Goal: Communication & Community: Answer question/provide support

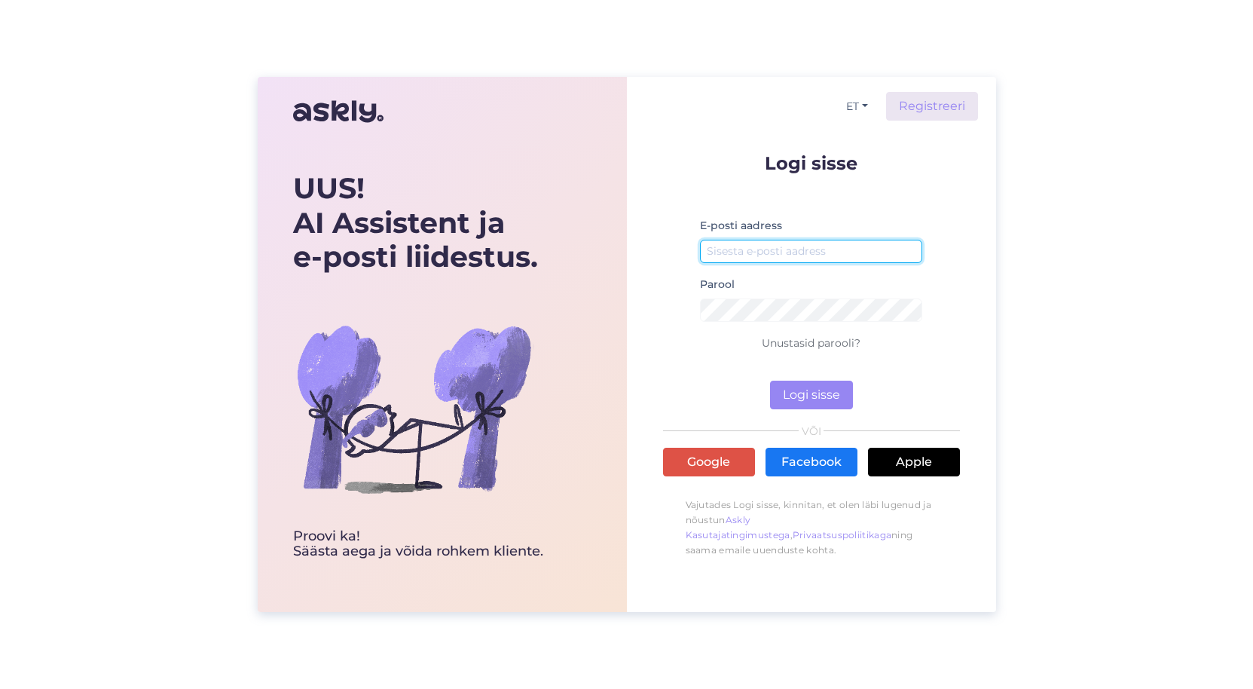
type input "[PERSON_NAME][EMAIL_ADDRESS][DOMAIN_NAME]"
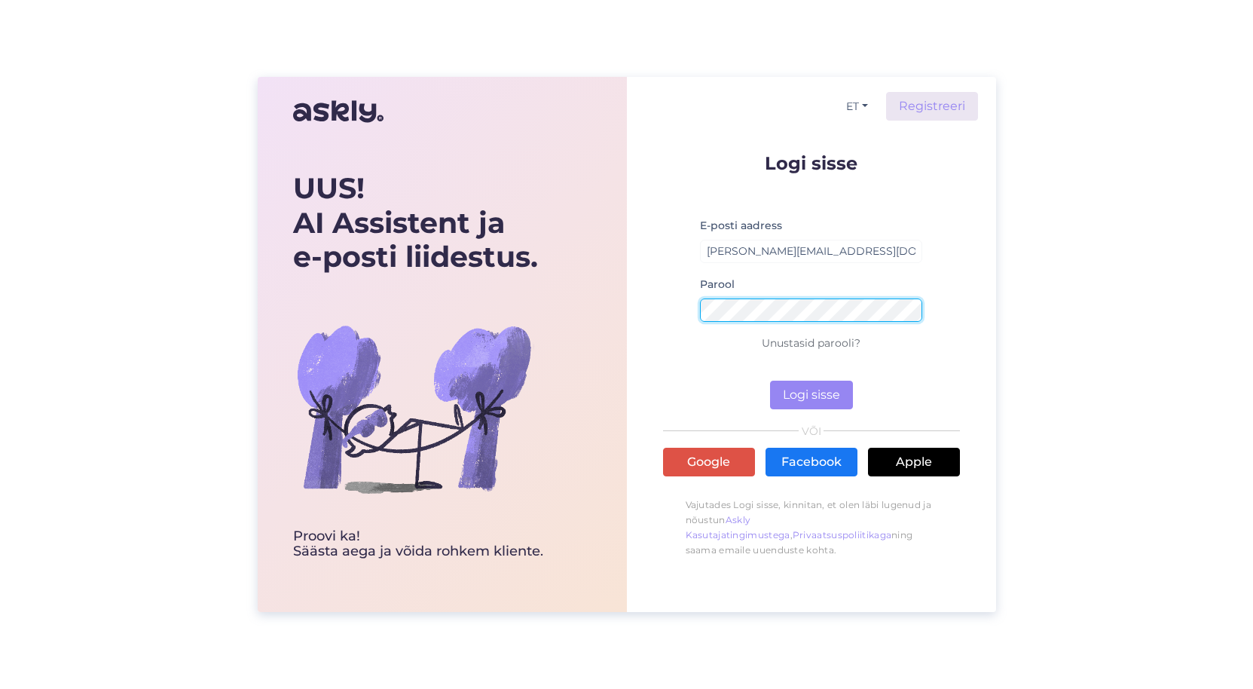
click at [811, 395] on button "Logi sisse" at bounding box center [811, 395] width 83 height 29
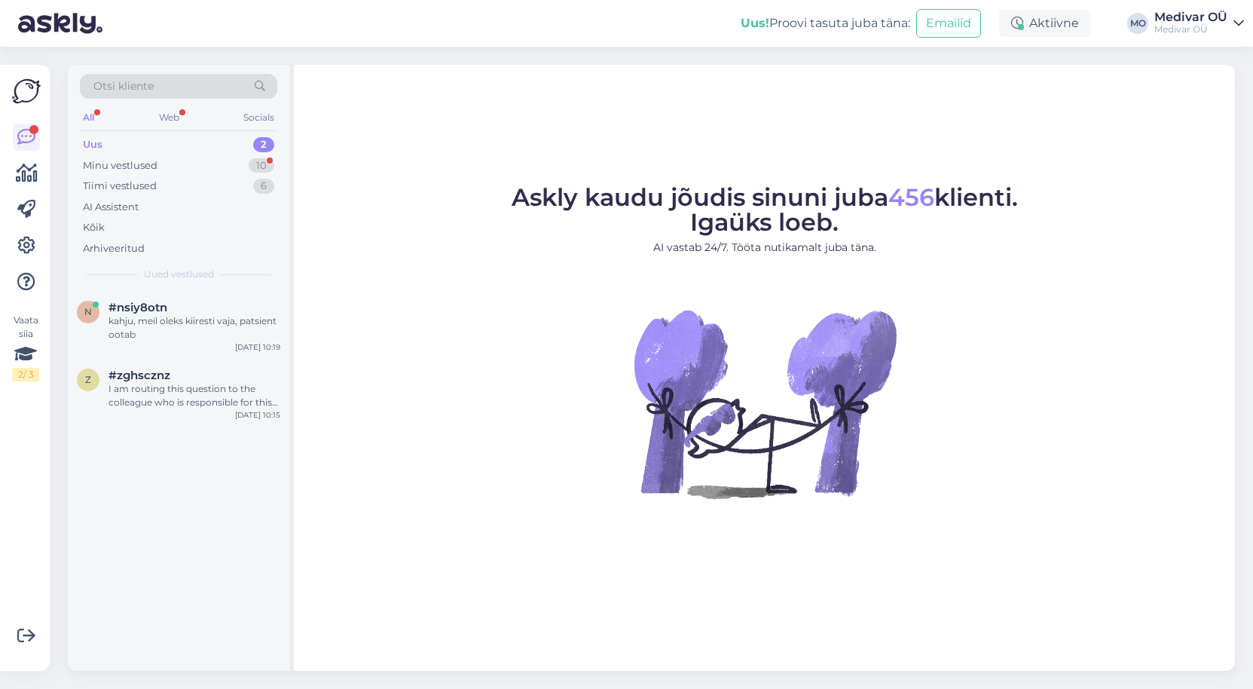
click at [111, 148] on div "Uus 2" at bounding box center [178, 144] width 197 height 21
click at [183, 143] on div "Uus 2" at bounding box center [178, 144] width 197 height 21
click at [181, 396] on div "I am routing this question to the colleague who is responsible for this topic. …" at bounding box center [195, 395] width 172 height 27
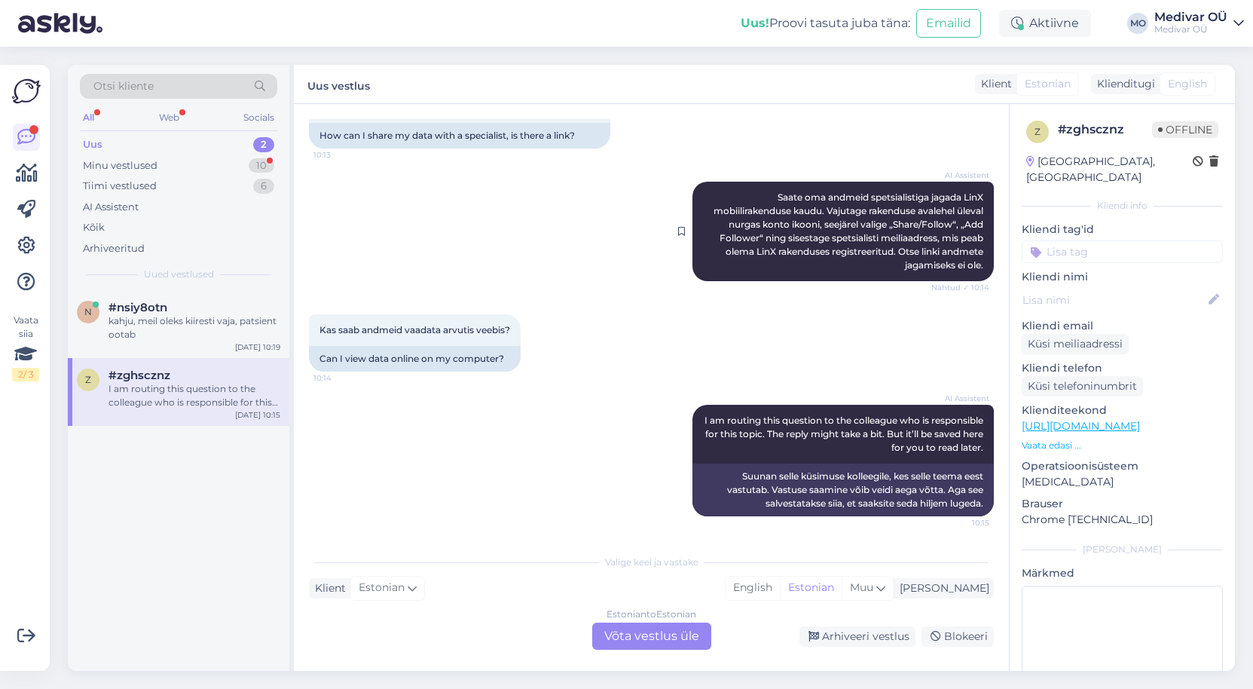
scroll to position [277, 0]
click at [643, 632] on div "Estonian to Estonian Võta vestlus üle" at bounding box center [651, 636] width 119 height 27
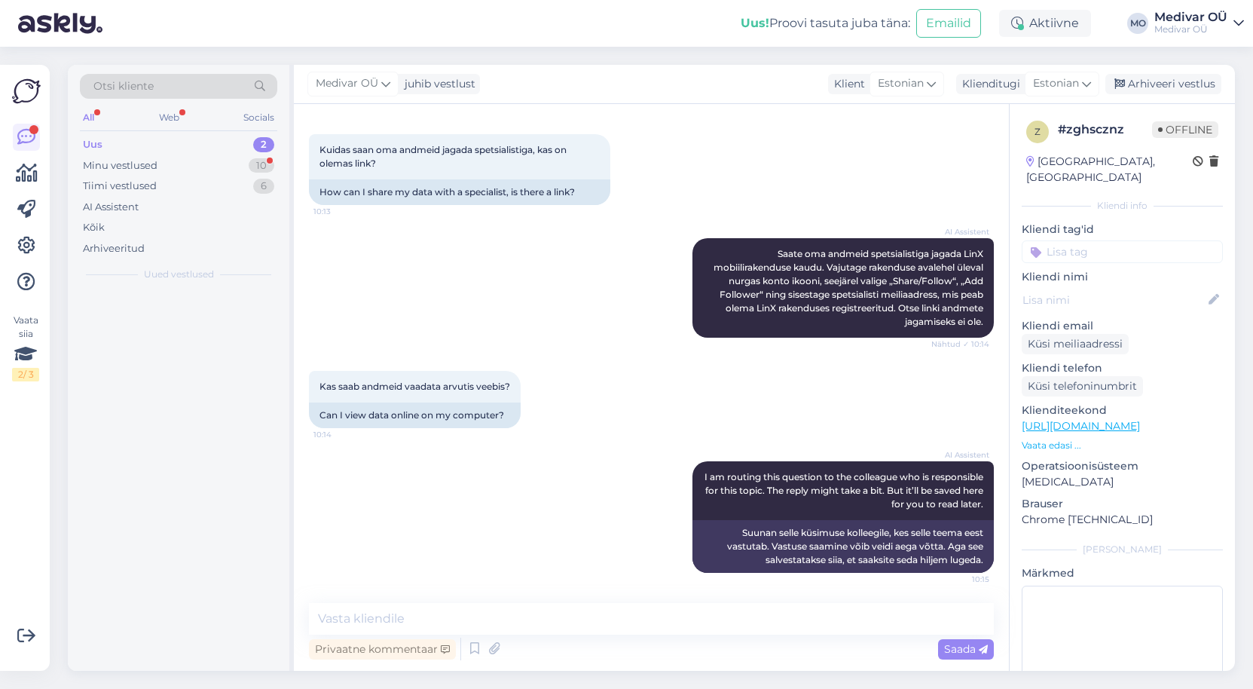
scroll to position [220, 0]
click at [419, 620] on textarea at bounding box center [651, 619] width 685 height 32
type textarea "Tere!"
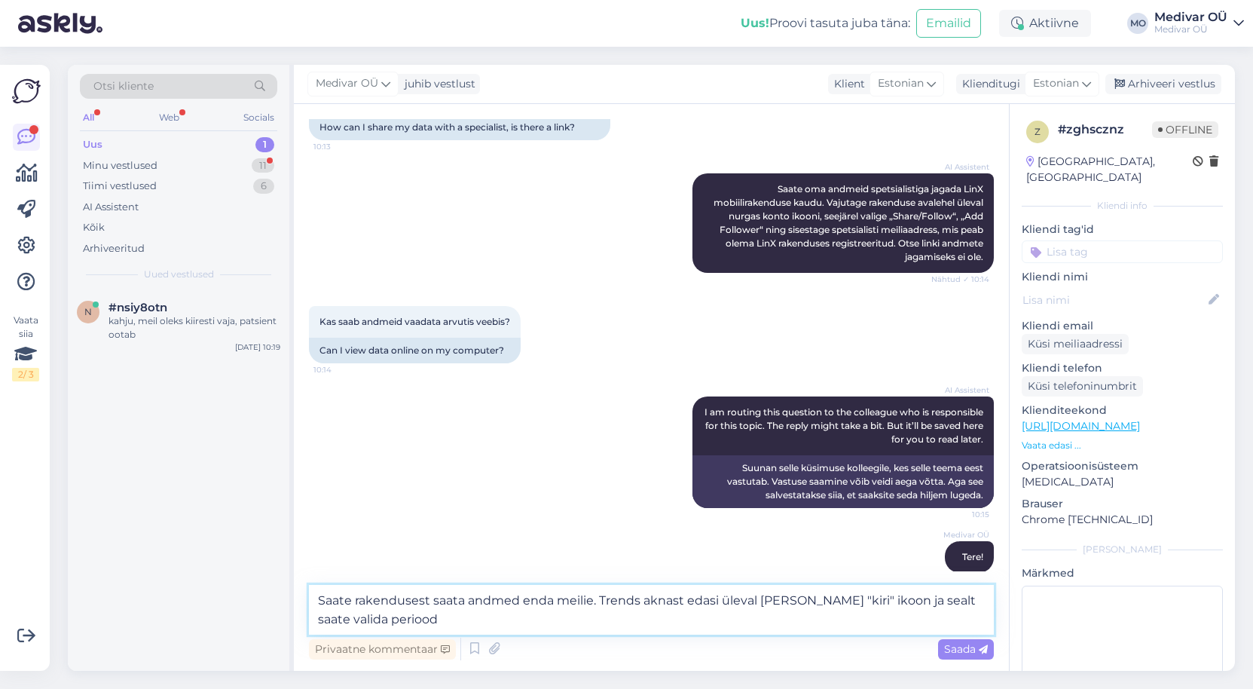
type textarea "Saate rakendusest saata andmed enda meilie. Trends aknast edasi üleval [PERSON_…"
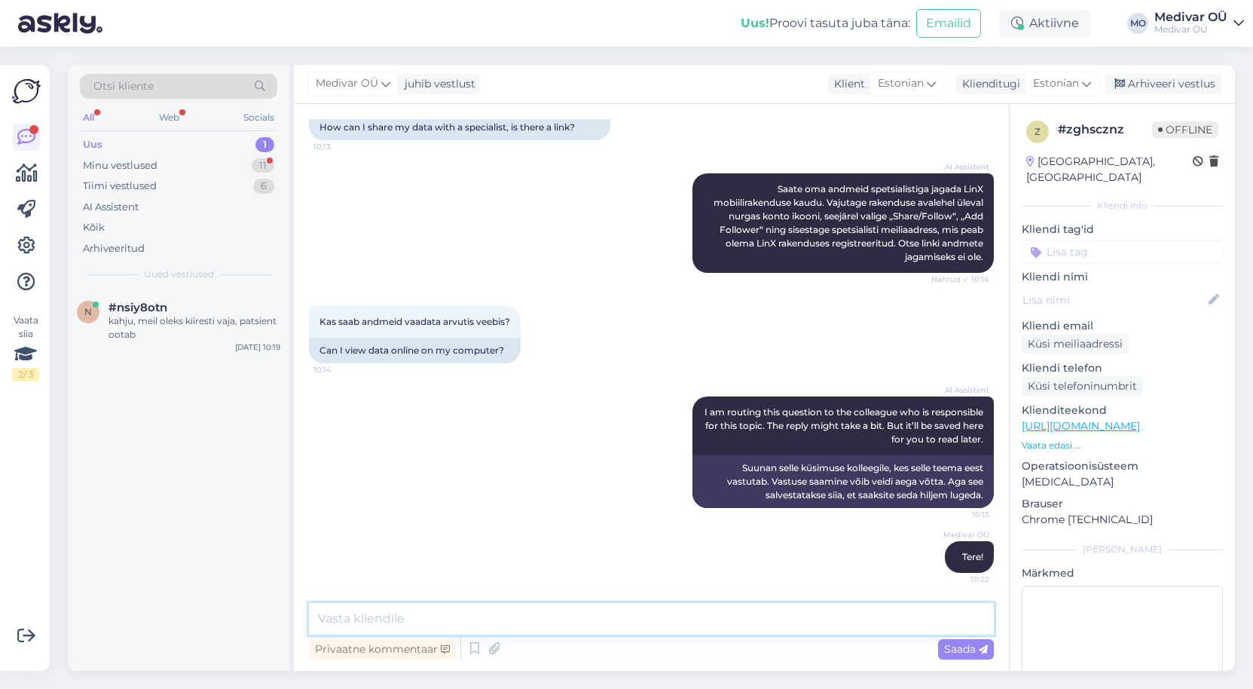
scroll to position [363, 0]
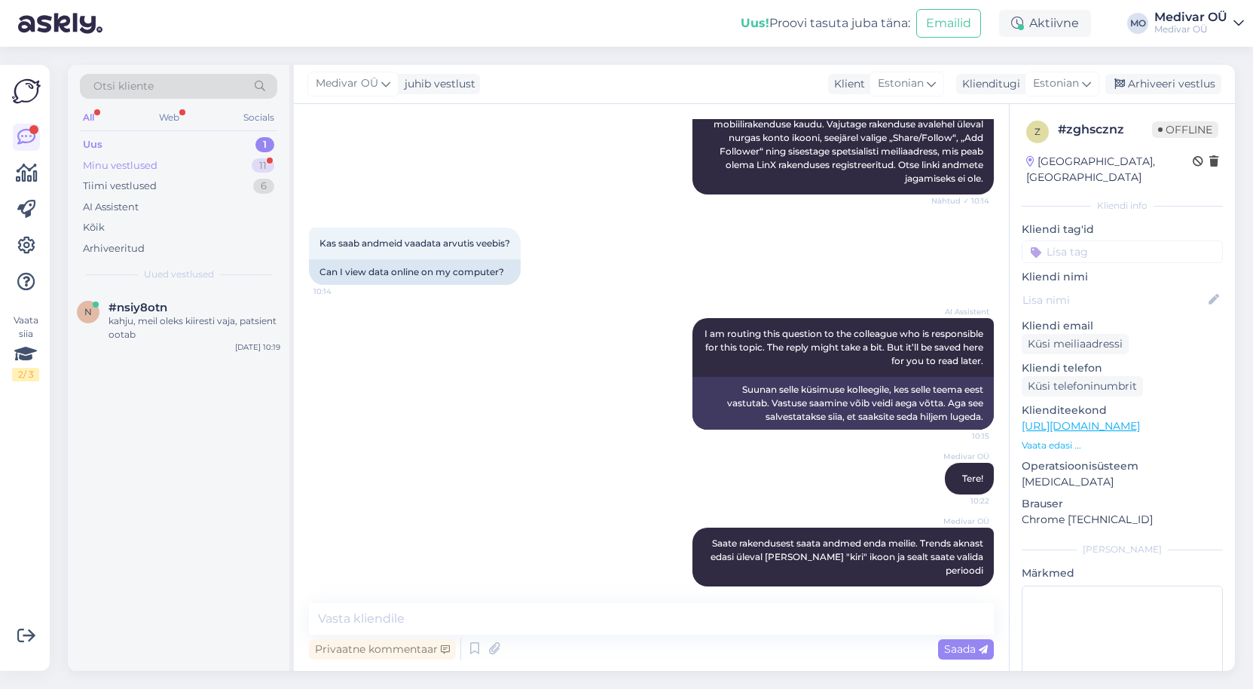
click at [128, 165] on div "Minu vestlused" at bounding box center [120, 165] width 75 height 15
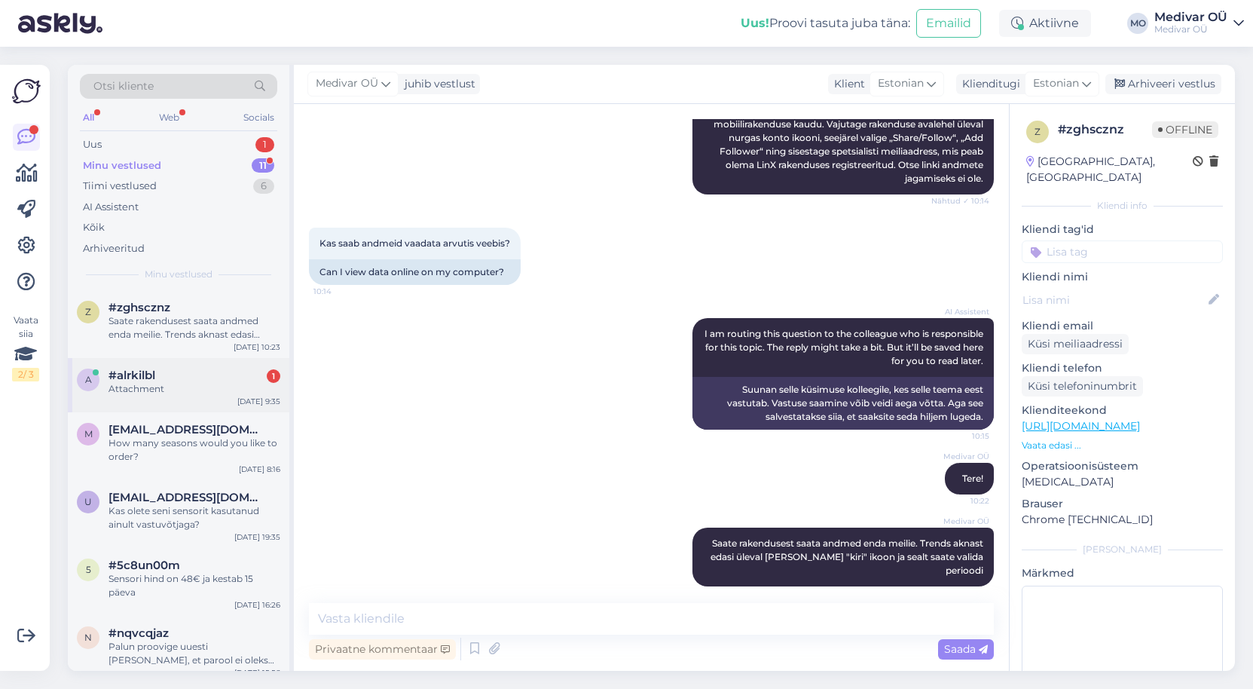
click at [148, 375] on span "#alrkilbl" at bounding box center [132, 376] width 47 height 14
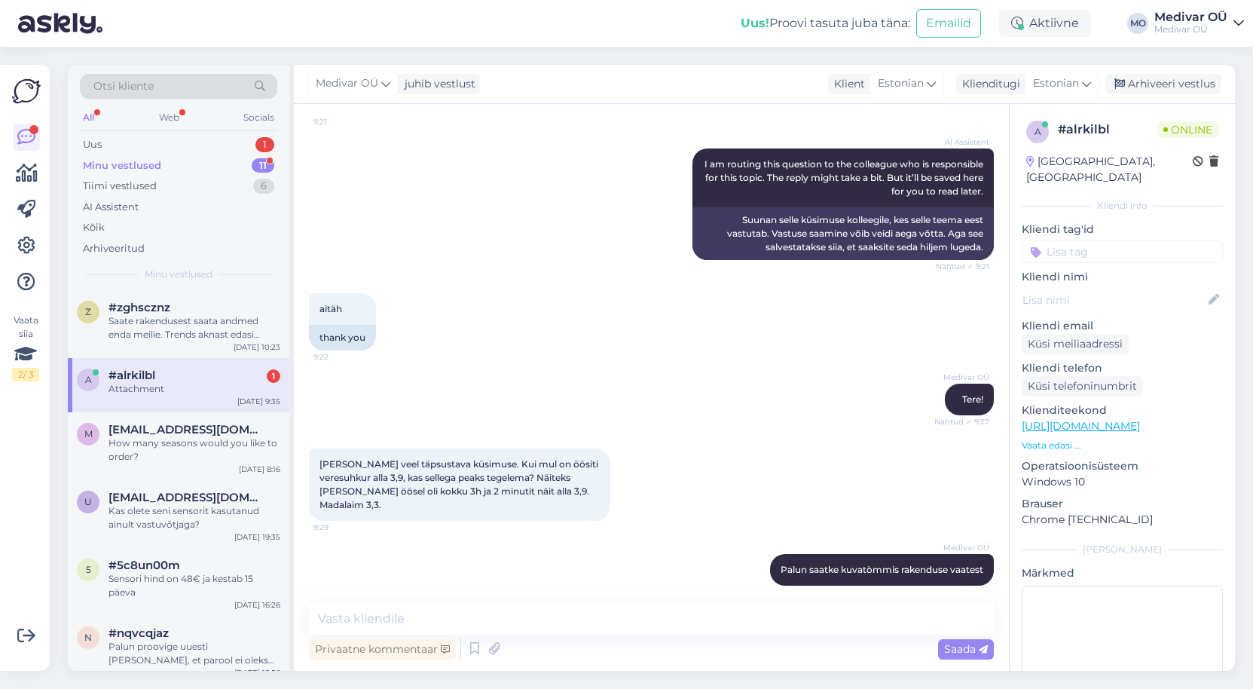
scroll to position [532, 0]
click at [448, 588] on div "Medivar OÜ Palun saatke kuvatòmmis rakenduse vaatest Nähtud ✓ 9:33" at bounding box center [651, 570] width 685 height 65
click at [206, 382] on div "Attachment" at bounding box center [195, 389] width 172 height 14
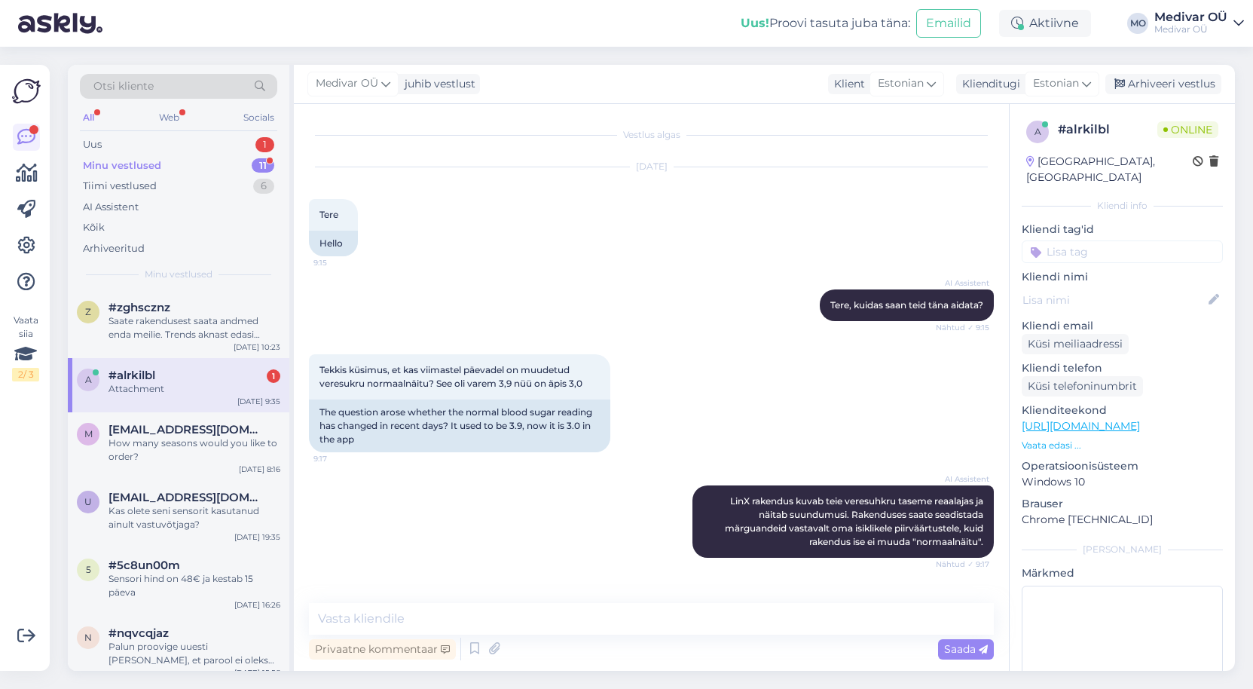
click at [206, 382] on div "Attachment" at bounding box center [195, 389] width 172 height 14
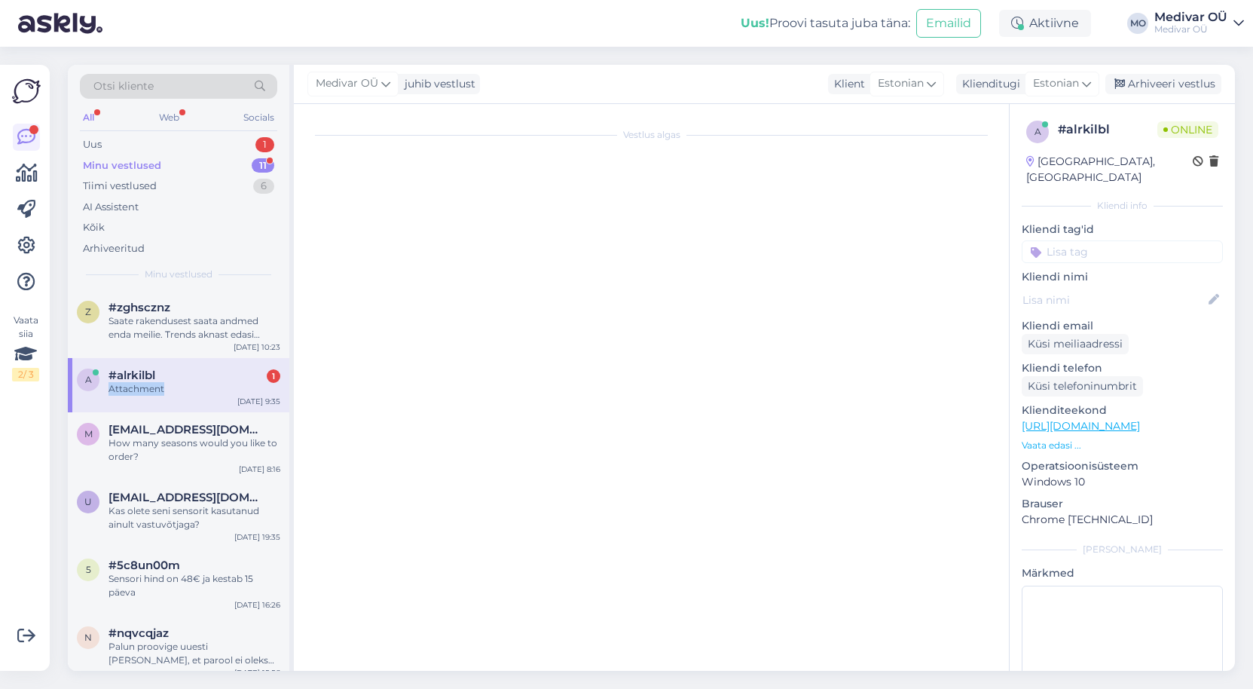
click at [206, 382] on div "Attachment" at bounding box center [195, 389] width 172 height 14
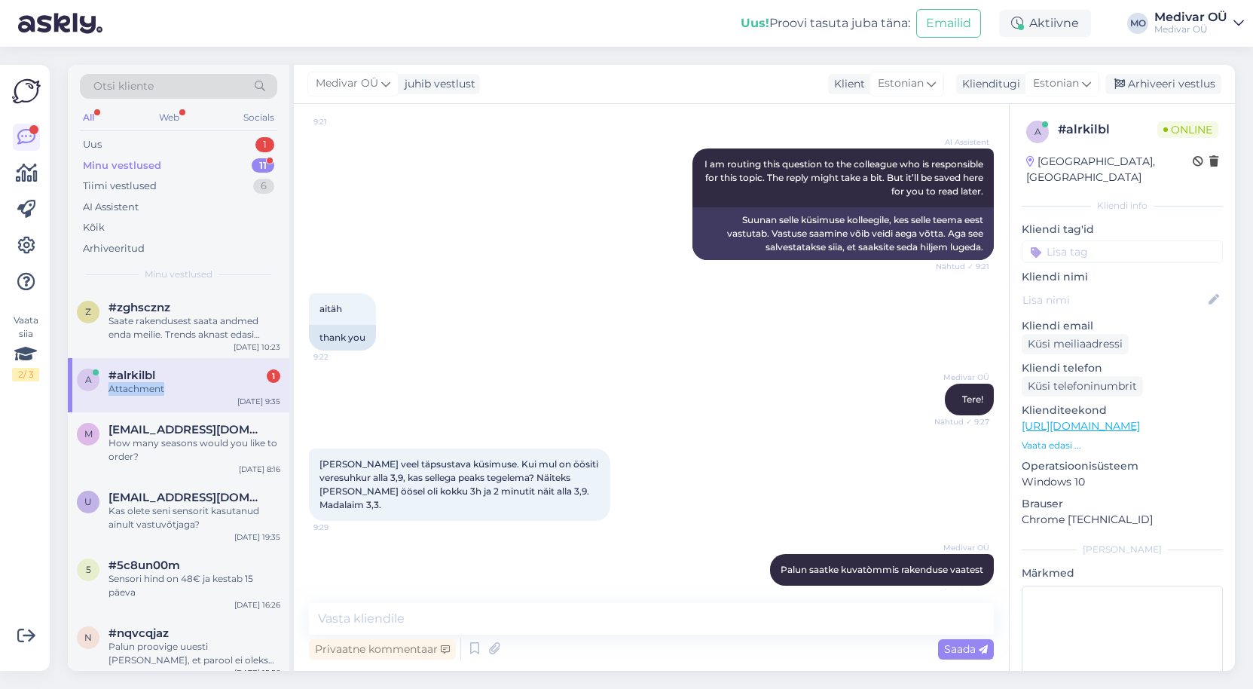
scroll to position [532, 0]
click at [920, 565] on span "Palun saatke kuvatòmmis rakenduse vaatest" at bounding box center [882, 570] width 203 height 11
click at [408, 617] on textarea at bounding box center [651, 619] width 685 height 32
type textarea "T"
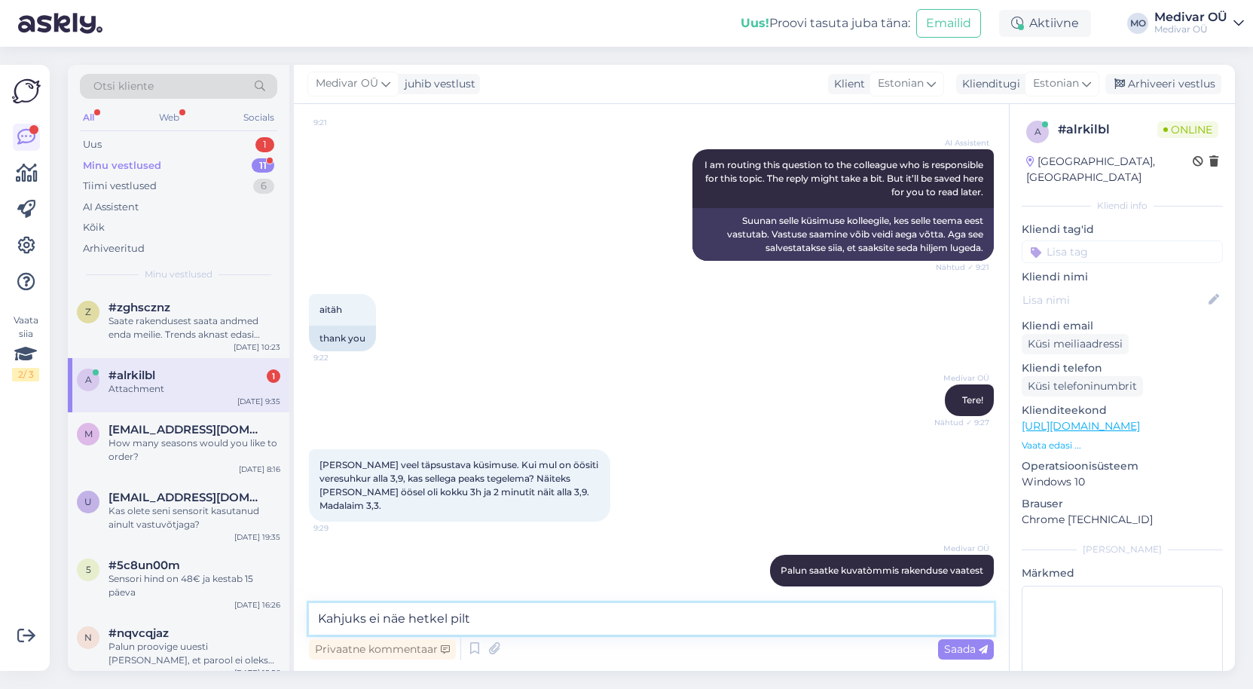
type textarea "Kahjuks ei näe hetkel pilti"
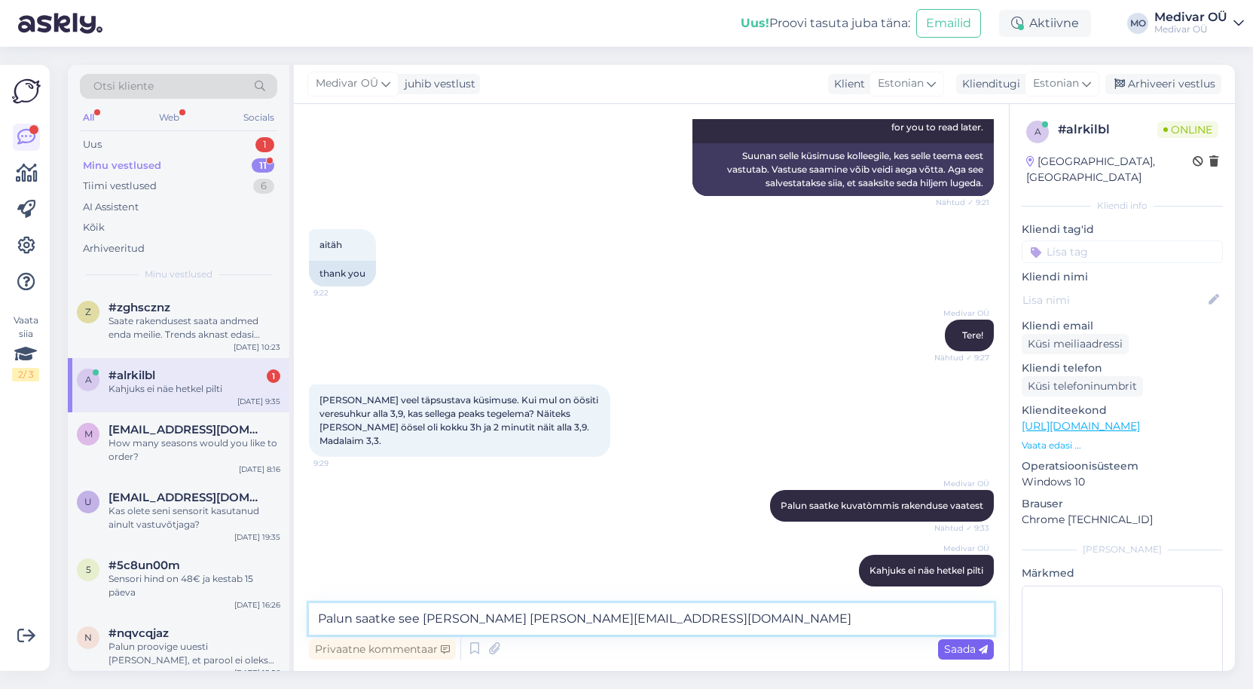
type textarea "Palun saatke see [PERSON_NAME] [PERSON_NAME][EMAIL_ADDRESS][DOMAIN_NAME]"
click at [962, 653] on span "Saada" at bounding box center [966, 649] width 44 height 14
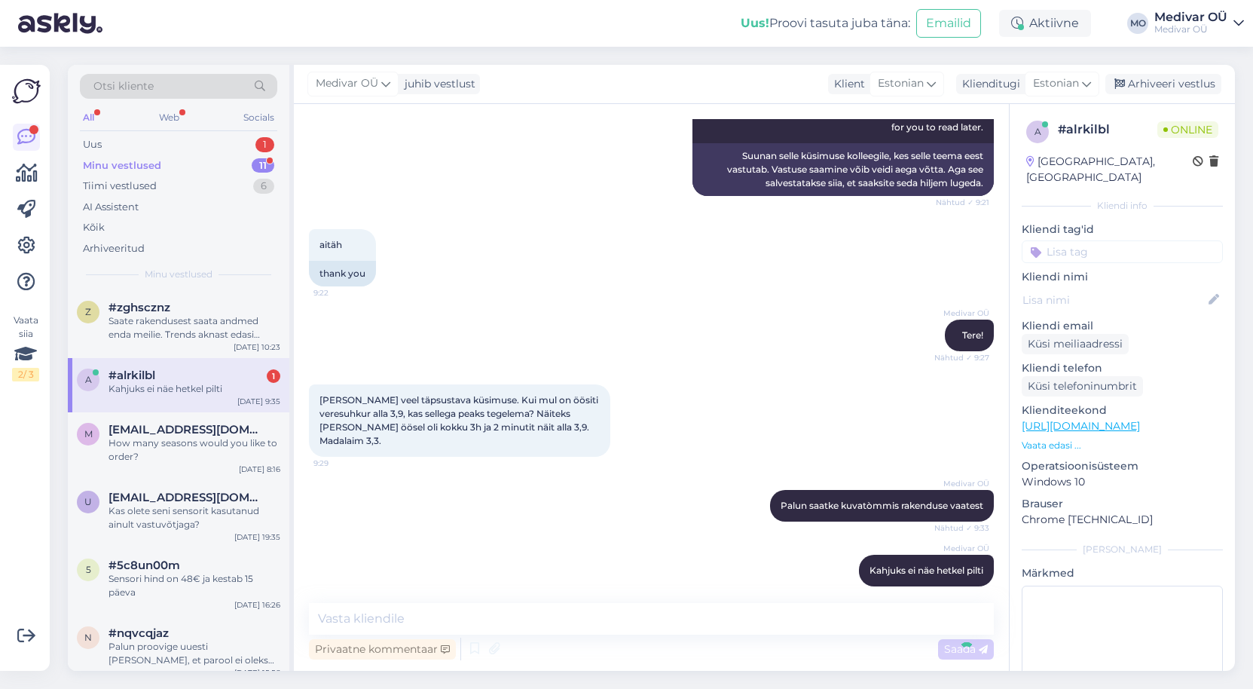
scroll to position [662, 0]
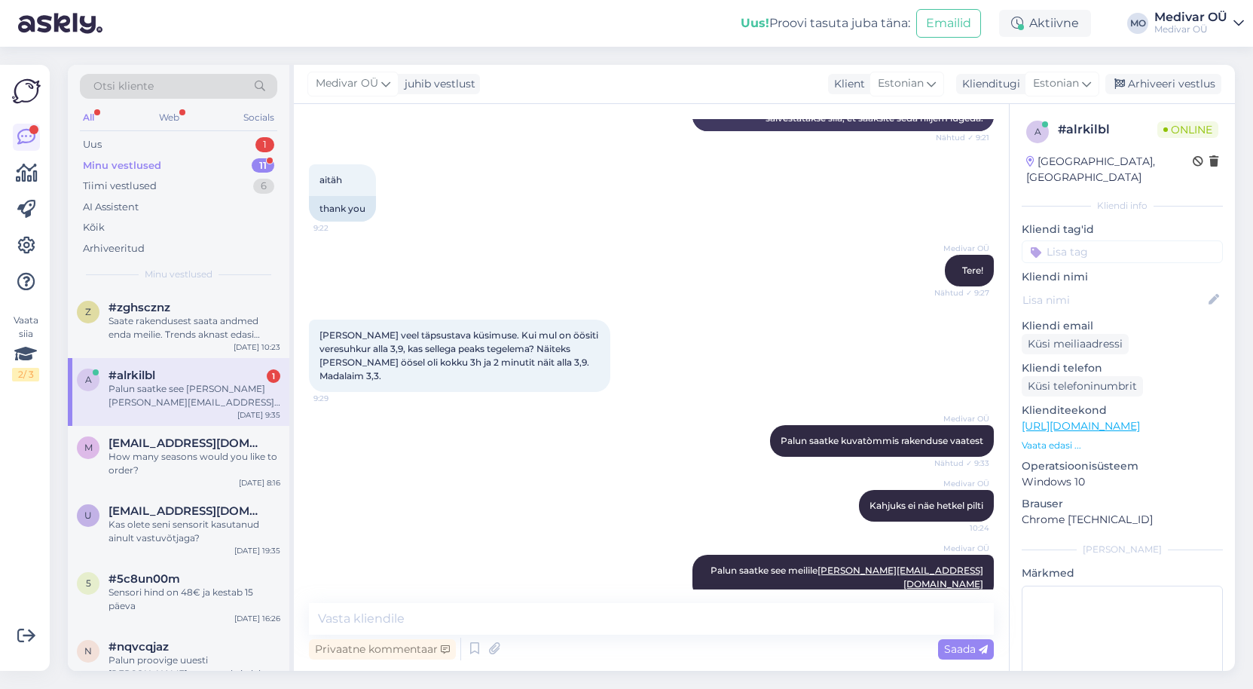
click at [180, 399] on div "Palun saatke see [PERSON_NAME] [PERSON_NAME][EMAIL_ADDRESS][DOMAIN_NAME]" at bounding box center [195, 395] width 172 height 27
click at [215, 160] on div "Minu vestlused 11" at bounding box center [178, 165] width 197 height 21
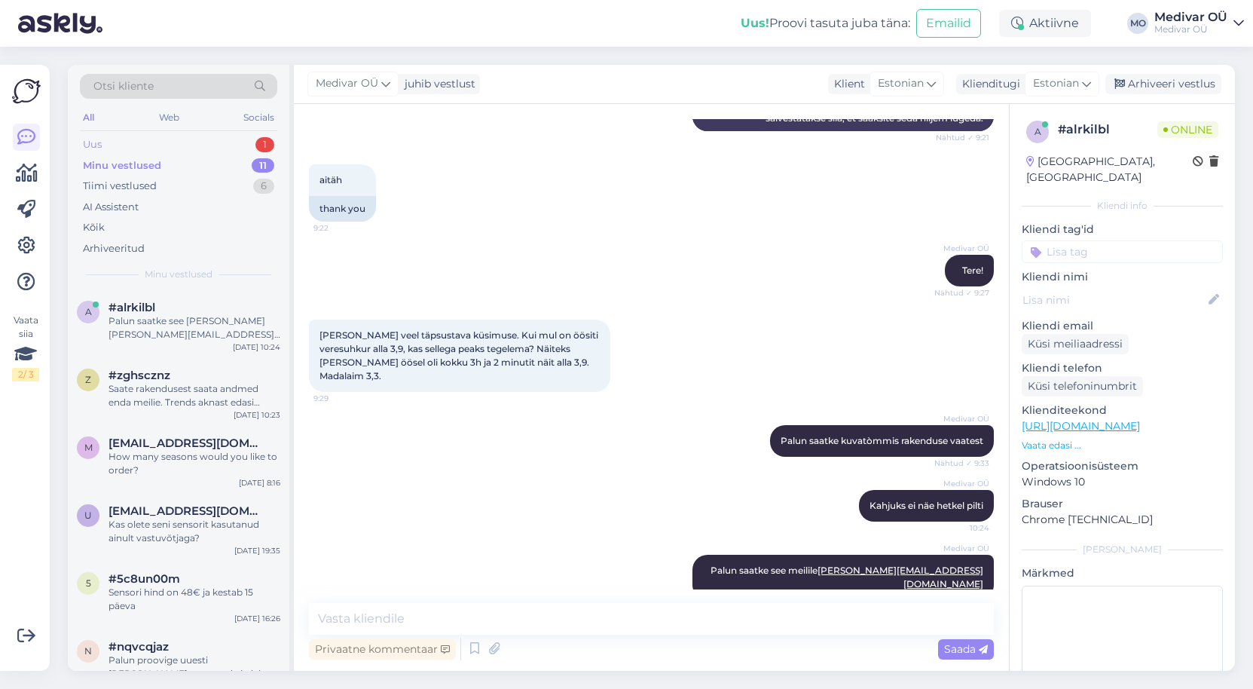
click at [222, 141] on div "Uus 1" at bounding box center [178, 144] width 197 height 21
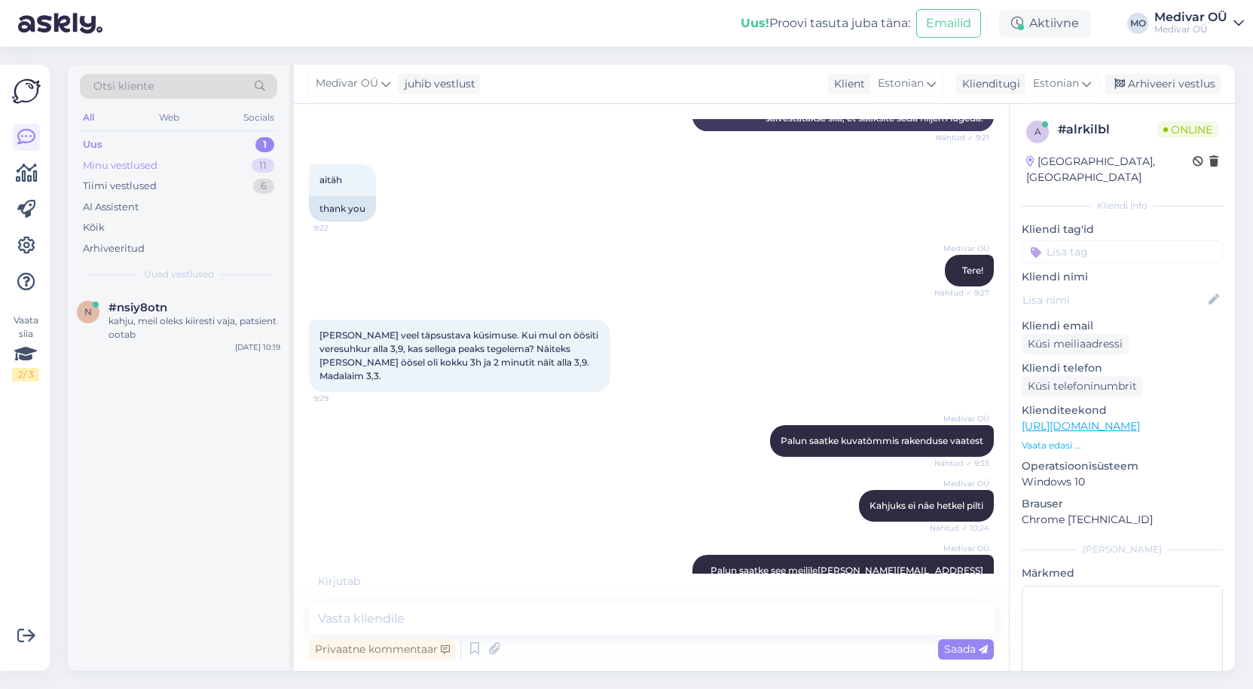
click at [174, 164] on div "Minu vestlused 11" at bounding box center [178, 165] width 197 height 21
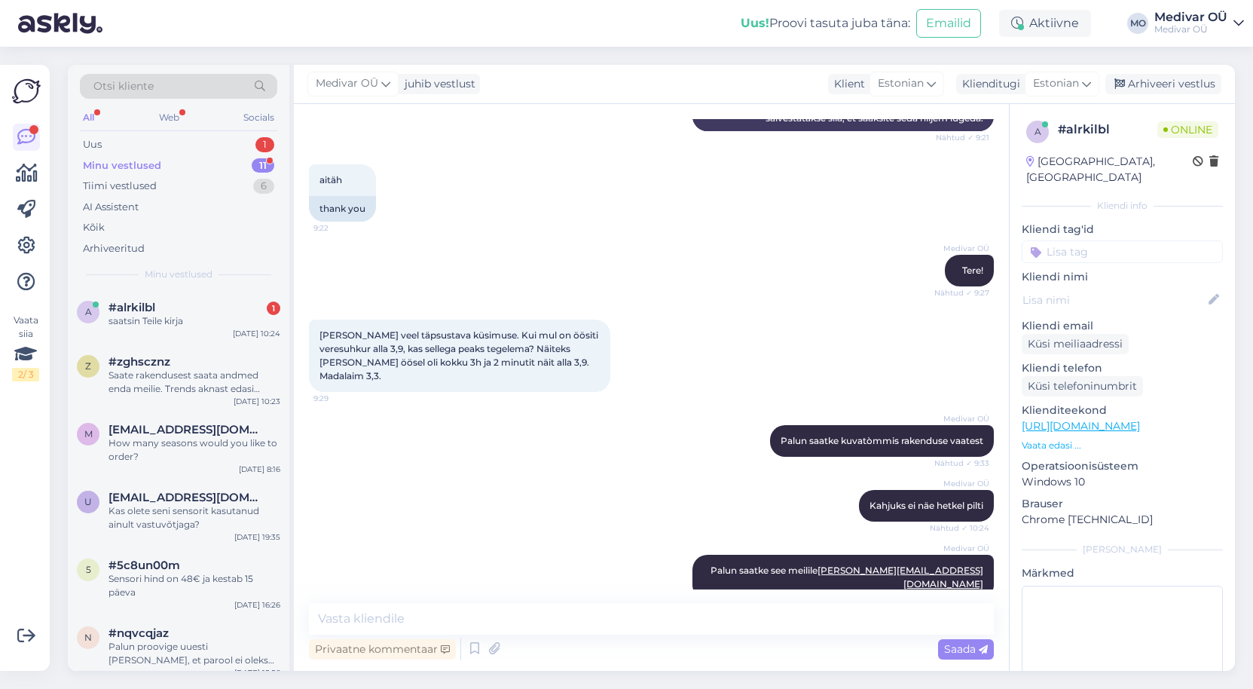
scroll to position [742, 0]
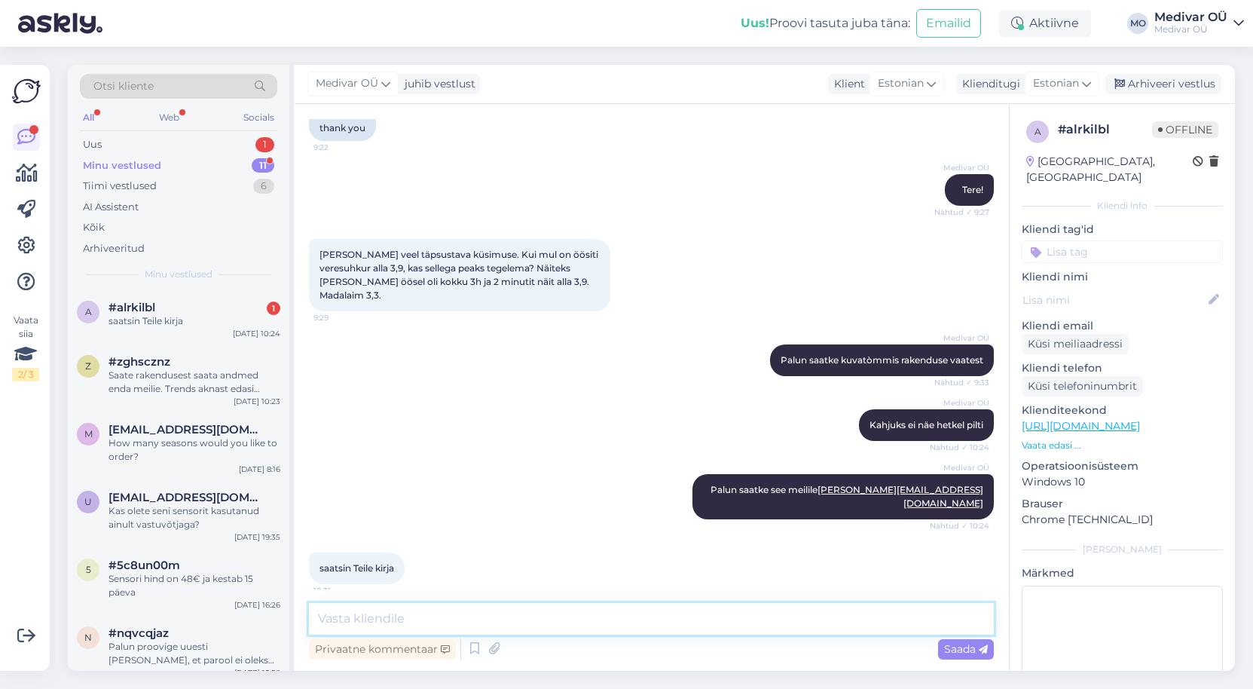
click at [399, 617] on textarea at bounding box center [651, 619] width 685 height 32
type textarea "Kas saatsite kirja .eu lõpuga aadressile?"
click at [956, 648] on span "Saada" at bounding box center [966, 649] width 44 height 14
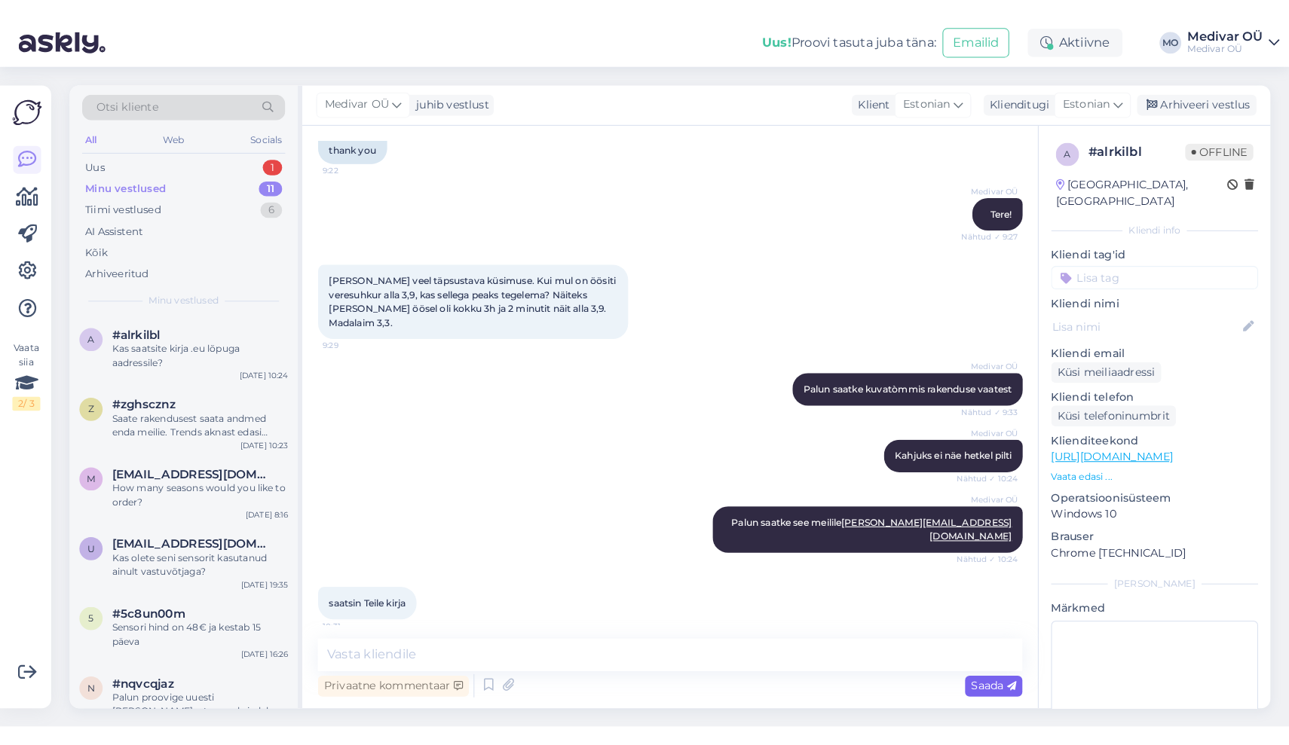
scroll to position [791, 0]
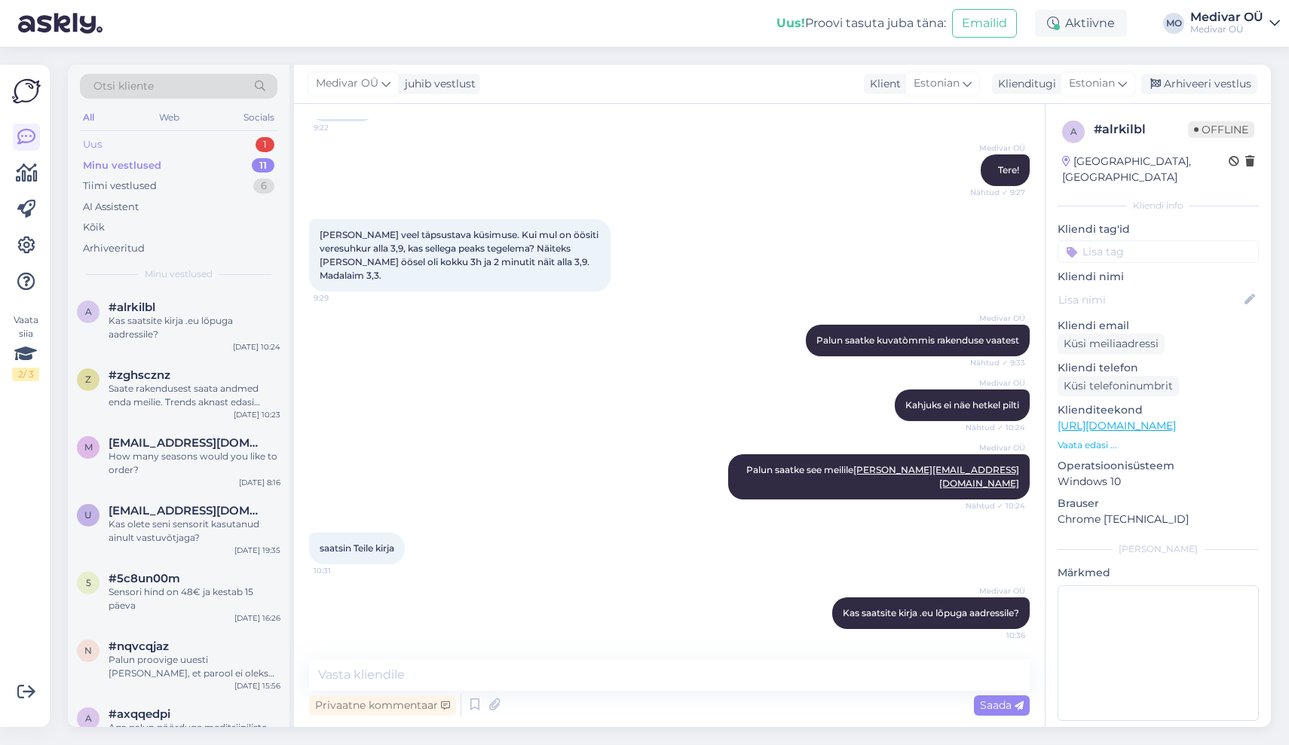
click at [161, 142] on div "Uus 1" at bounding box center [178, 144] width 197 height 21
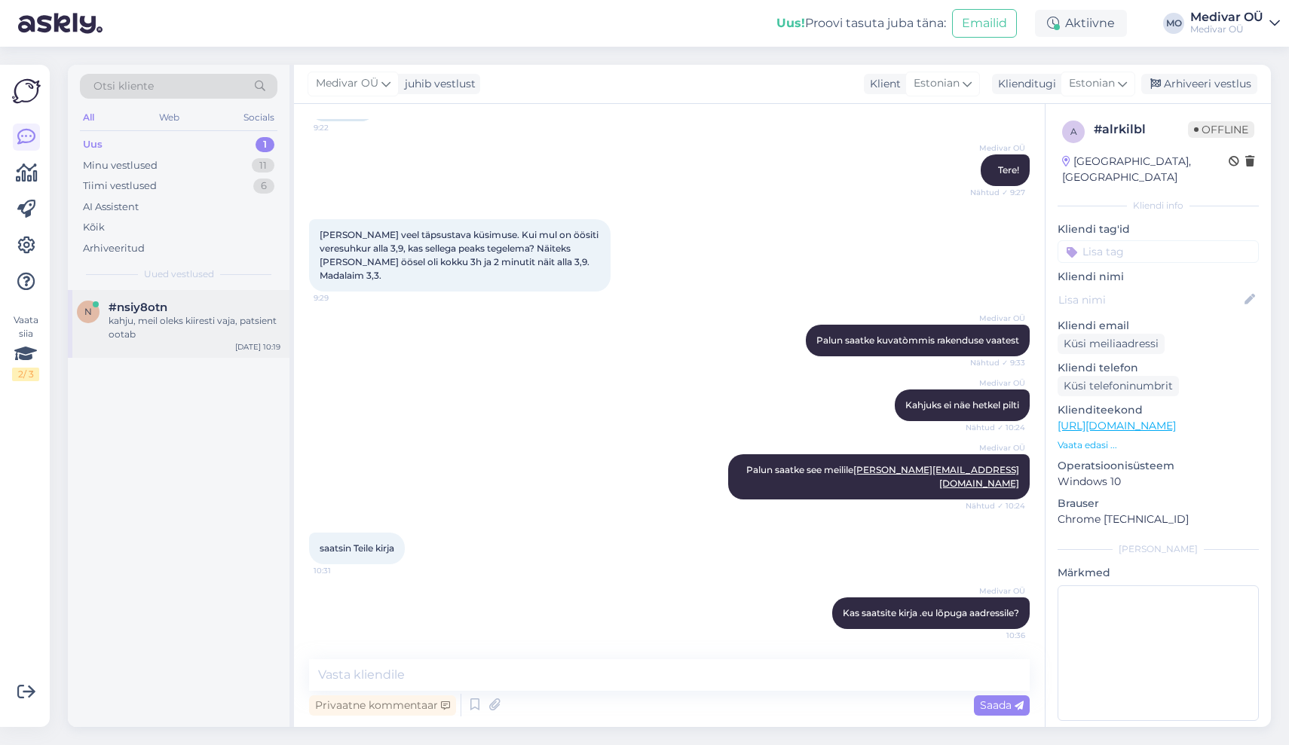
click at [174, 321] on div "kahju, meil oleks kiiresti vaja, patsient ootab" at bounding box center [195, 327] width 172 height 27
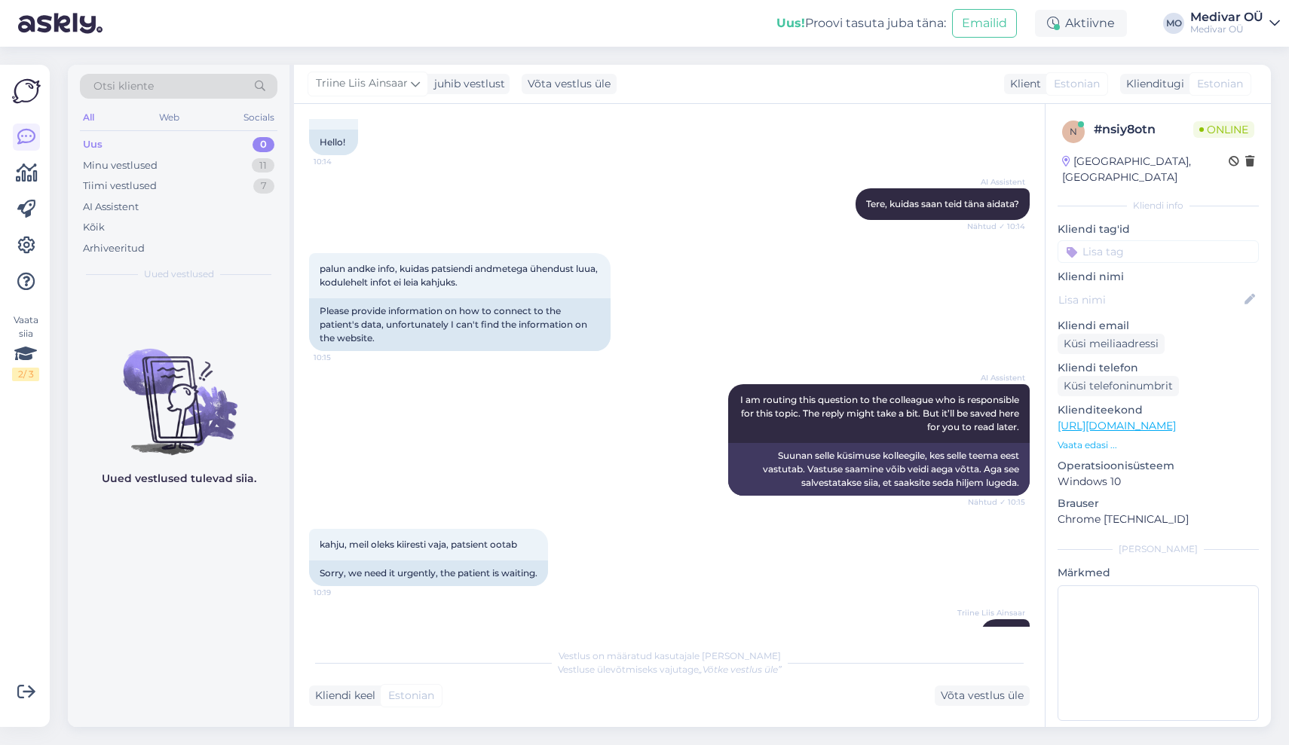
scroll to position [725, 0]
